Goal: Task Accomplishment & Management: Use online tool/utility

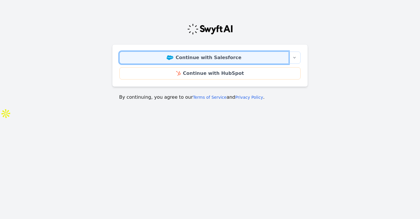
click at [148, 56] on link "Continue with Salesforce" at bounding box center [203, 58] width 169 height 12
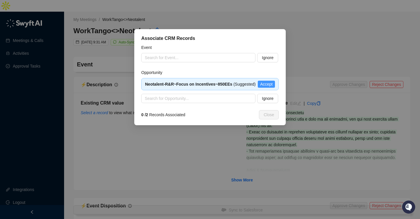
click at [261, 84] on span "Accept" at bounding box center [266, 84] width 13 height 6
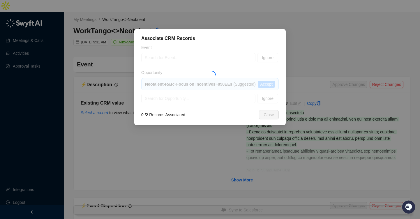
type textarea "**********"
type input "**********"
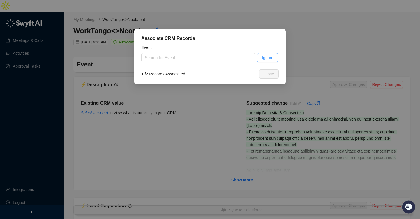
click at [269, 58] on span "Ignore" at bounding box center [268, 57] width 12 height 6
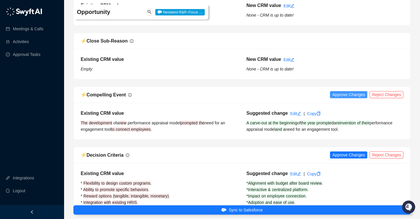
scroll to position [213, 0]
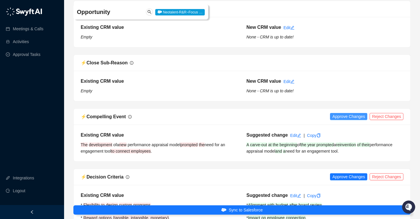
click at [338, 113] on span "Approve Changes" at bounding box center [348, 116] width 33 height 6
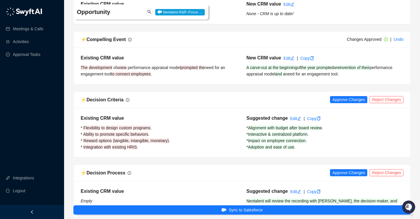
scroll to position [291, 0]
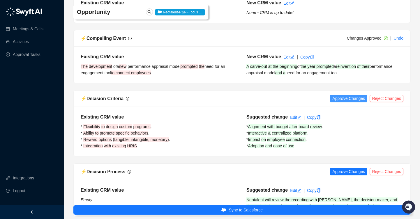
click at [338, 95] on span "Approve Changes" at bounding box center [348, 98] width 33 height 6
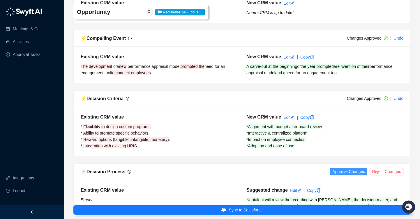
click at [338, 168] on span "Approve Changes" at bounding box center [348, 171] width 33 height 6
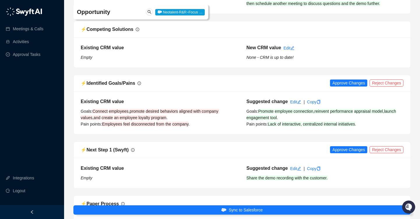
scroll to position [515, 0]
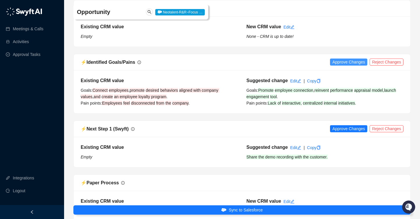
click at [344, 59] on span "Approve Changes" at bounding box center [348, 62] width 33 height 6
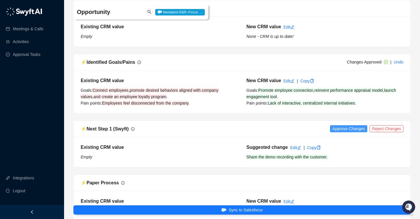
click at [339, 126] on span "Approve Changes" at bounding box center [348, 129] width 33 height 6
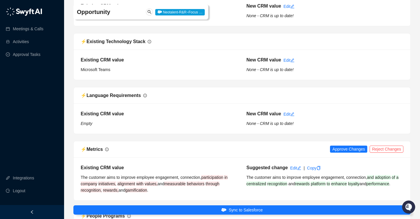
scroll to position [712, 0]
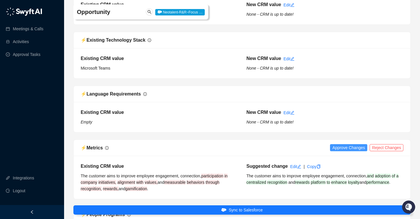
click at [338, 145] on span "Approve Changes" at bounding box center [348, 148] width 33 height 6
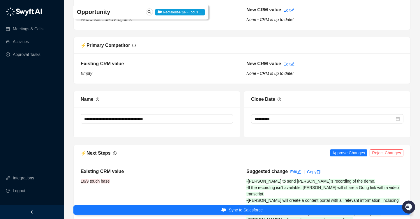
scroll to position [942, 0]
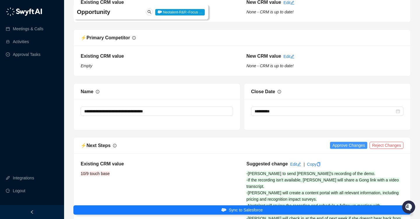
click at [357, 142] on span "Approve Changes" at bounding box center [348, 145] width 33 height 6
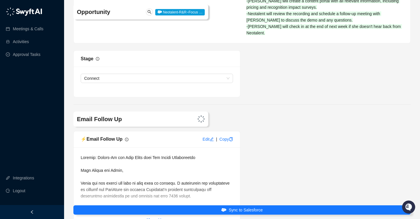
scroll to position [1137, 0]
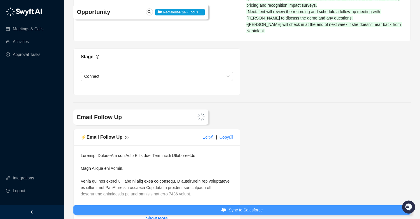
click at [272, 210] on button "Sync to Salesforce" at bounding box center [241, 209] width 337 height 9
